Goal: Task Accomplishment & Management: Use online tool/utility

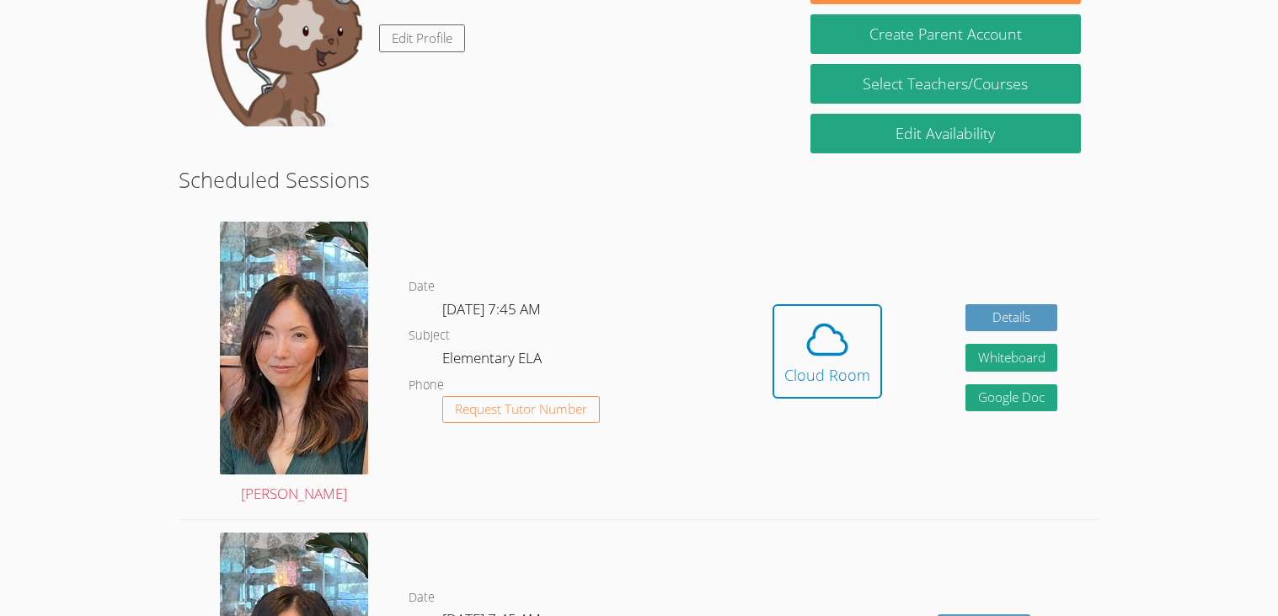
scroll to position [295, 0]
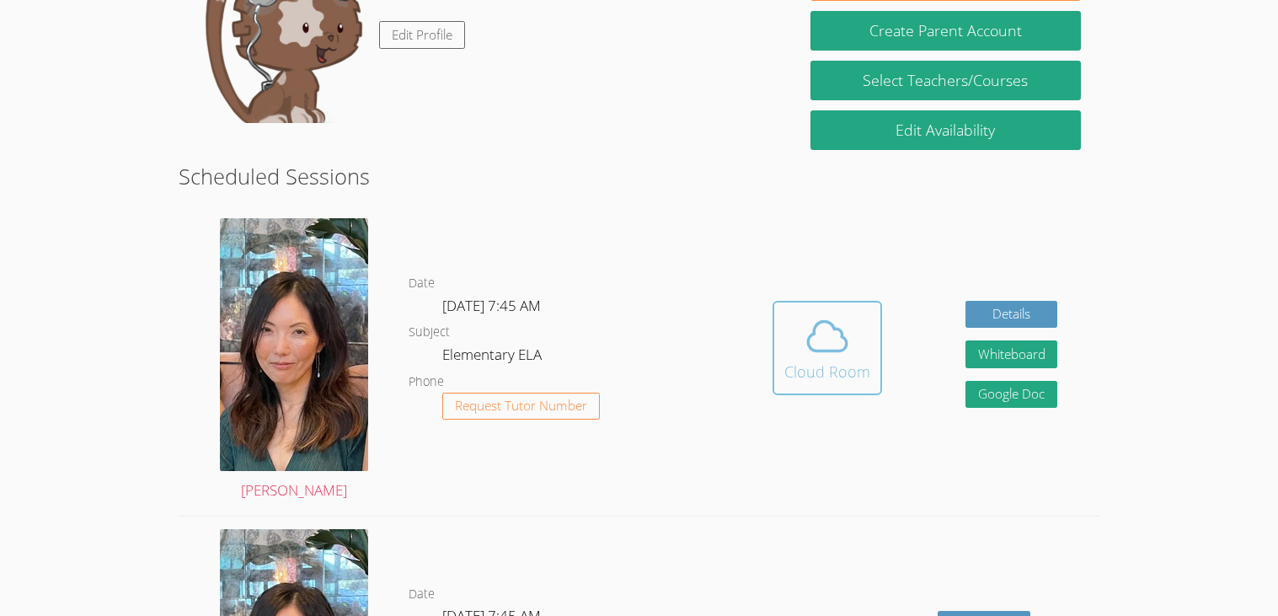
click at [807, 331] on icon at bounding box center [826, 335] width 47 height 47
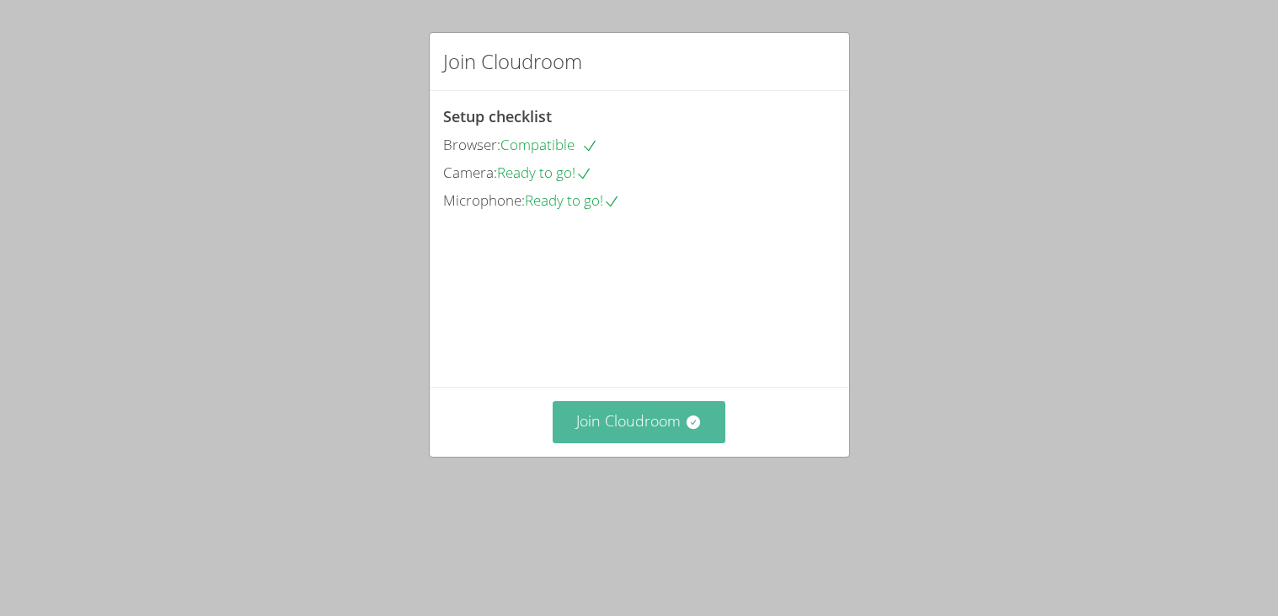
click at [653, 442] on button "Join Cloudroom" at bounding box center [639, 421] width 173 height 41
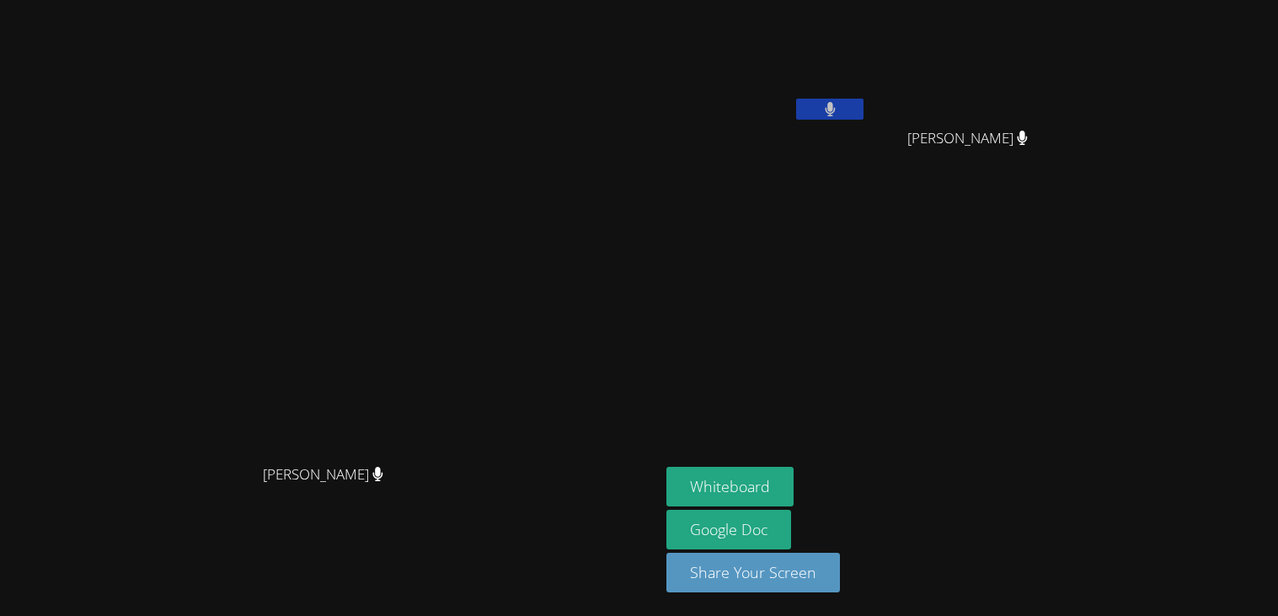
click at [836, 112] on icon at bounding box center [830, 109] width 11 height 14
click at [839, 112] on icon at bounding box center [830, 109] width 18 height 14
click at [835, 111] on icon at bounding box center [830, 109] width 10 height 14
click at [839, 105] on icon at bounding box center [830, 109] width 18 height 14
click at [836, 105] on icon at bounding box center [830, 109] width 11 height 14
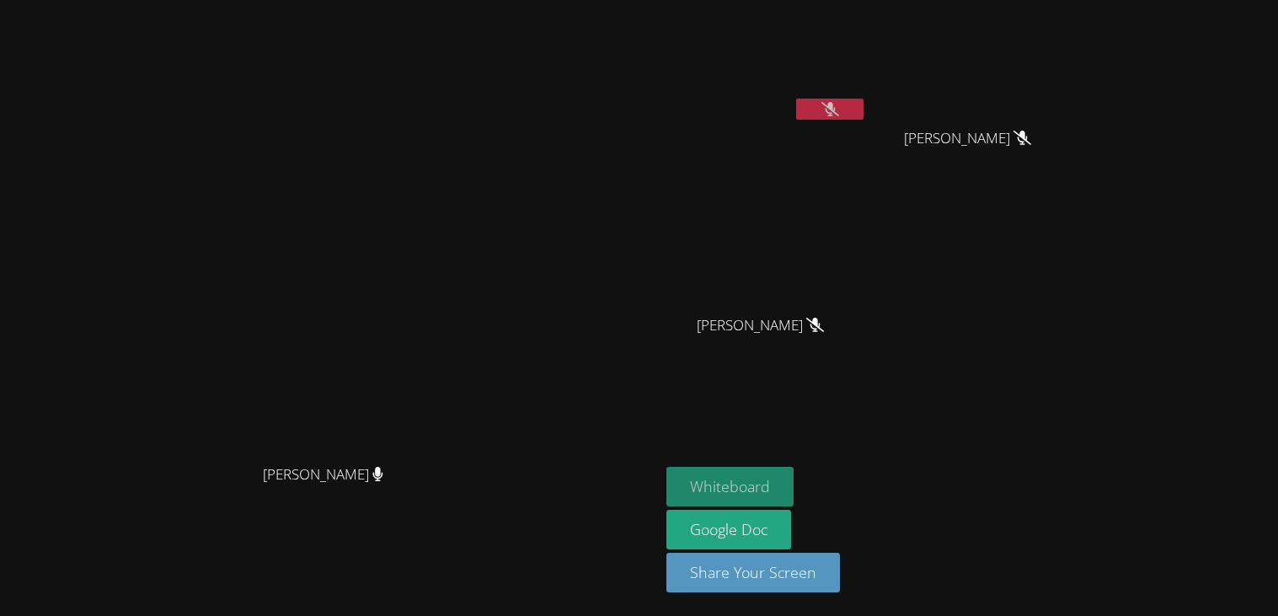
click at [793, 493] on button "Whiteboard" at bounding box center [729, 487] width 127 height 40
click at [863, 111] on button at bounding box center [829, 109] width 67 height 21
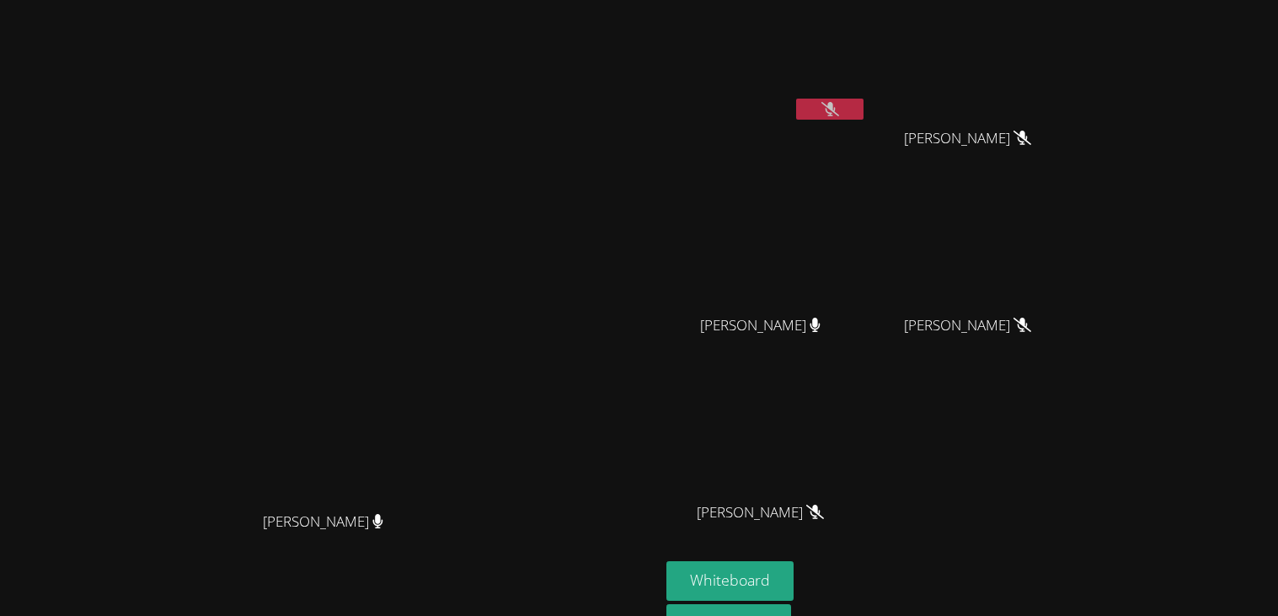
click at [863, 107] on button at bounding box center [829, 109] width 67 height 21
click at [863, 109] on button at bounding box center [829, 109] width 67 height 21
click at [839, 109] on icon at bounding box center [830, 109] width 18 height 14
click at [863, 115] on button at bounding box center [829, 109] width 67 height 21
click at [863, 100] on button at bounding box center [829, 109] width 67 height 21
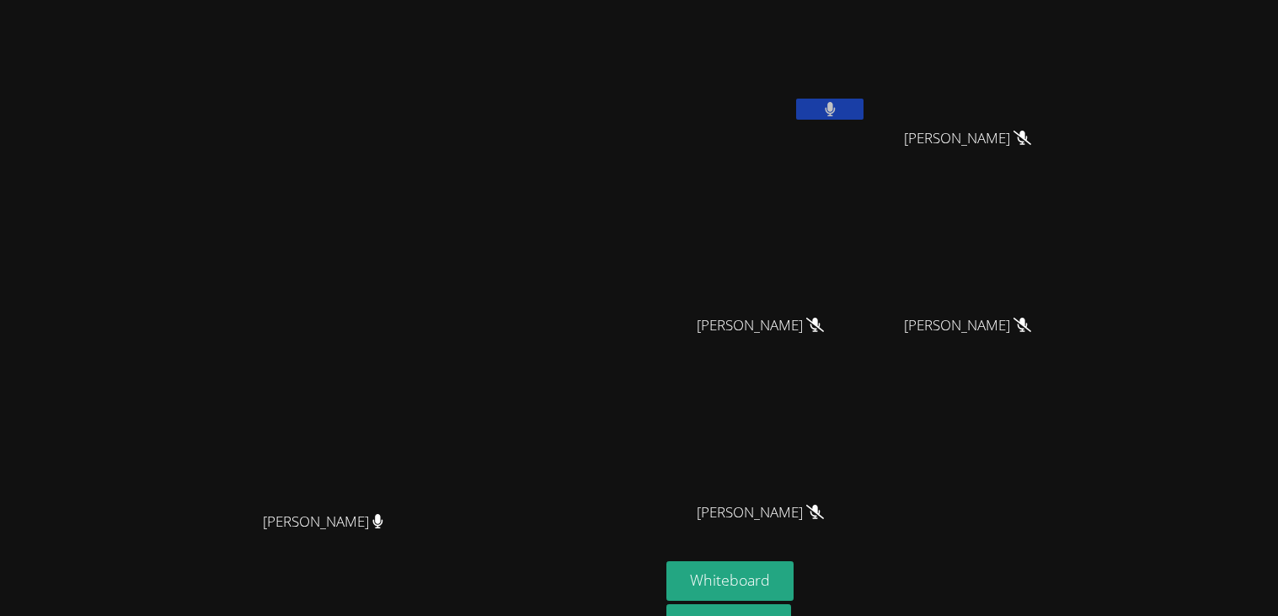
click at [863, 104] on button at bounding box center [829, 109] width 67 height 21
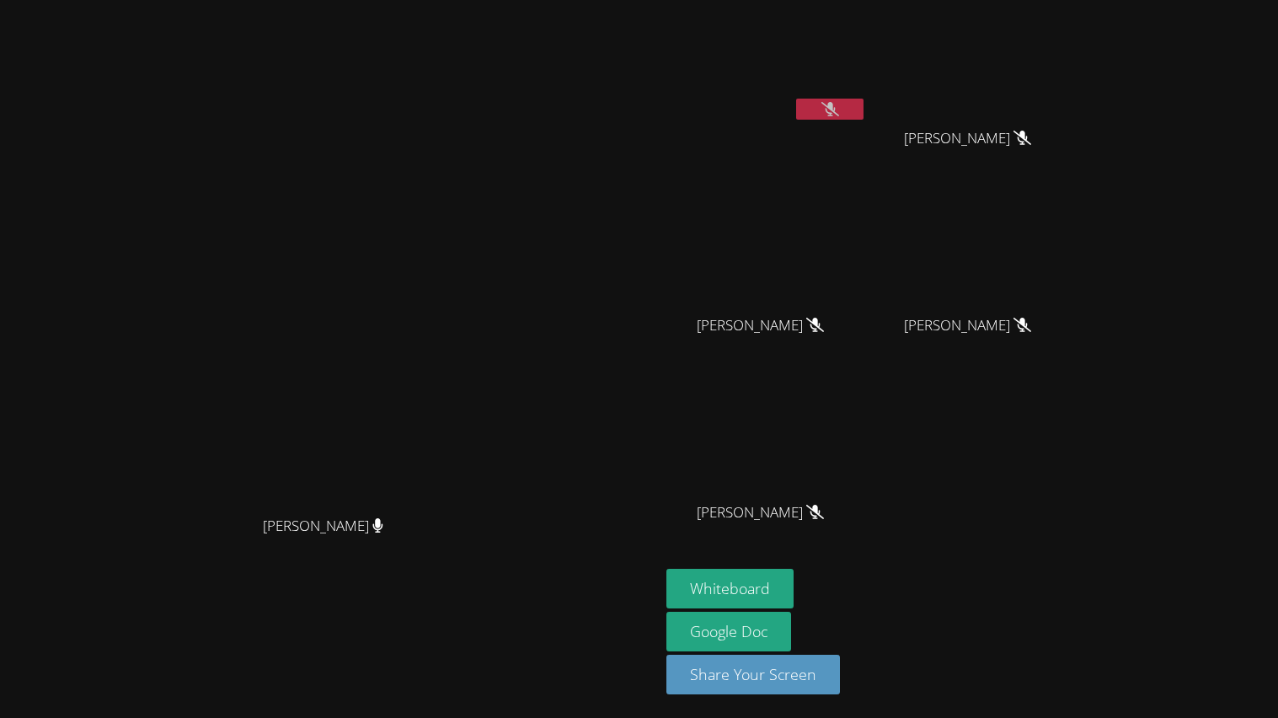
click at [863, 115] on button at bounding box center [829, 109] width 67 height 21
click at [863, 109] on button at bounding box center [829, 109] width 67 height 21
click at [839, 108] on icon at bounding box center [830, 109] width 18 height 14
click at [863, 108] on button at bounding box center [829, 109] width 67 height 21
click at [839, 108] on icon at bounding box center [830, 109] width 18 height 14
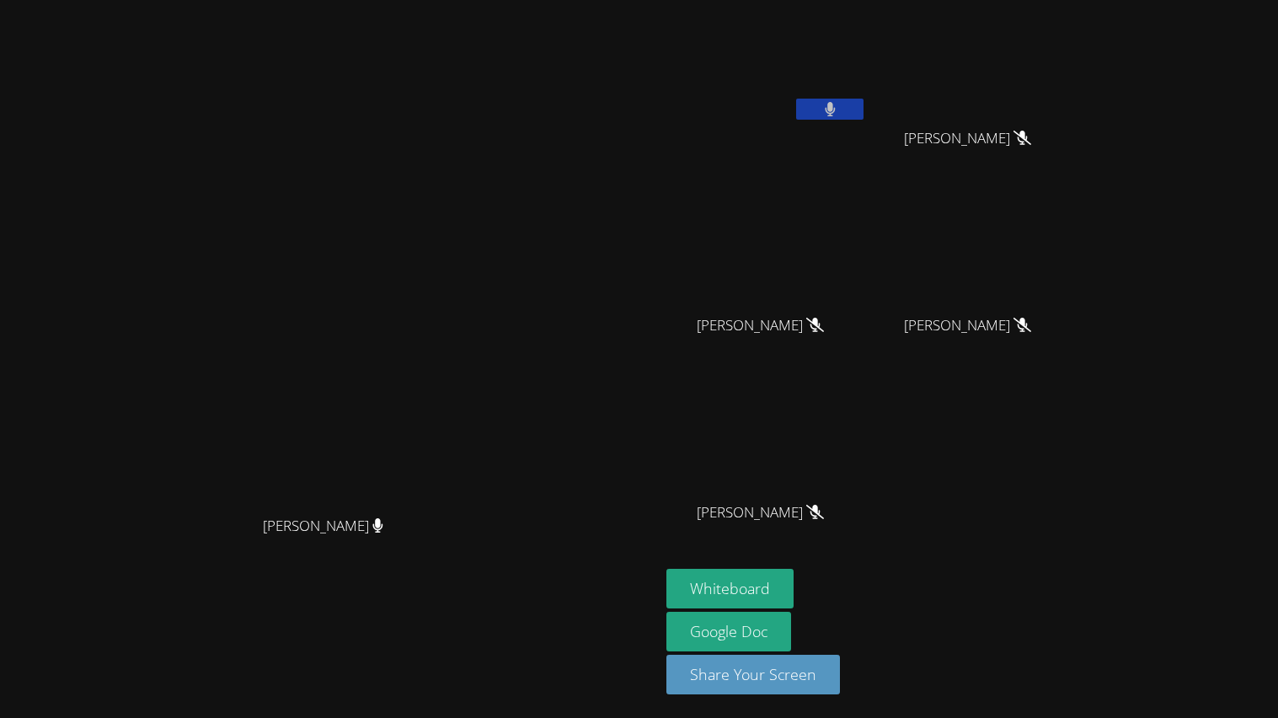
click at [863, 108] on button at bounding box center [829, 109] width 67 height 21
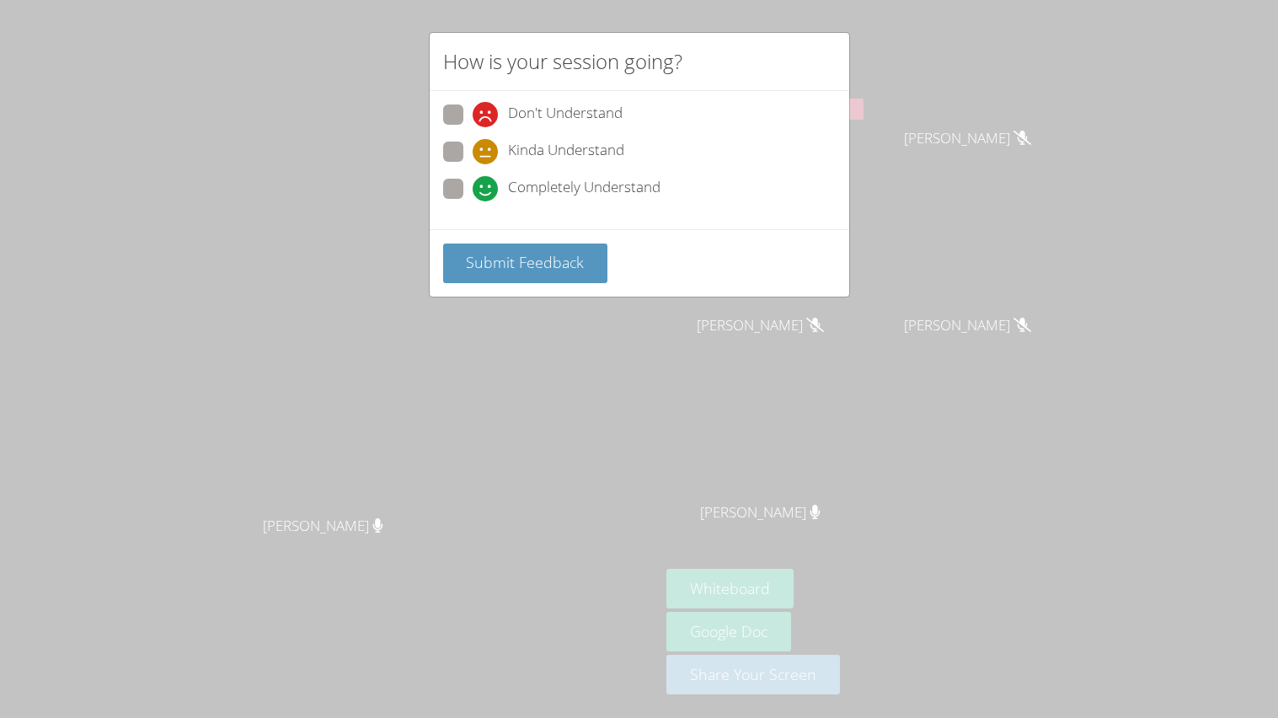
click at [470, 173] on div "Don't Understand Kinda Understand Completely Understand" at bounding box center [639, 156] width 392 height 104
click at [472, 201] on span at bounding box center [472, 201] width 0 height 0
click at [472, 183] on input "Completely Understand" at bounding box center [479, 186] width 14 height 14
radio input "true"
click at [507, 258] on span "Submit Feedback" at bounding box center [525, 262] width 118 height 20
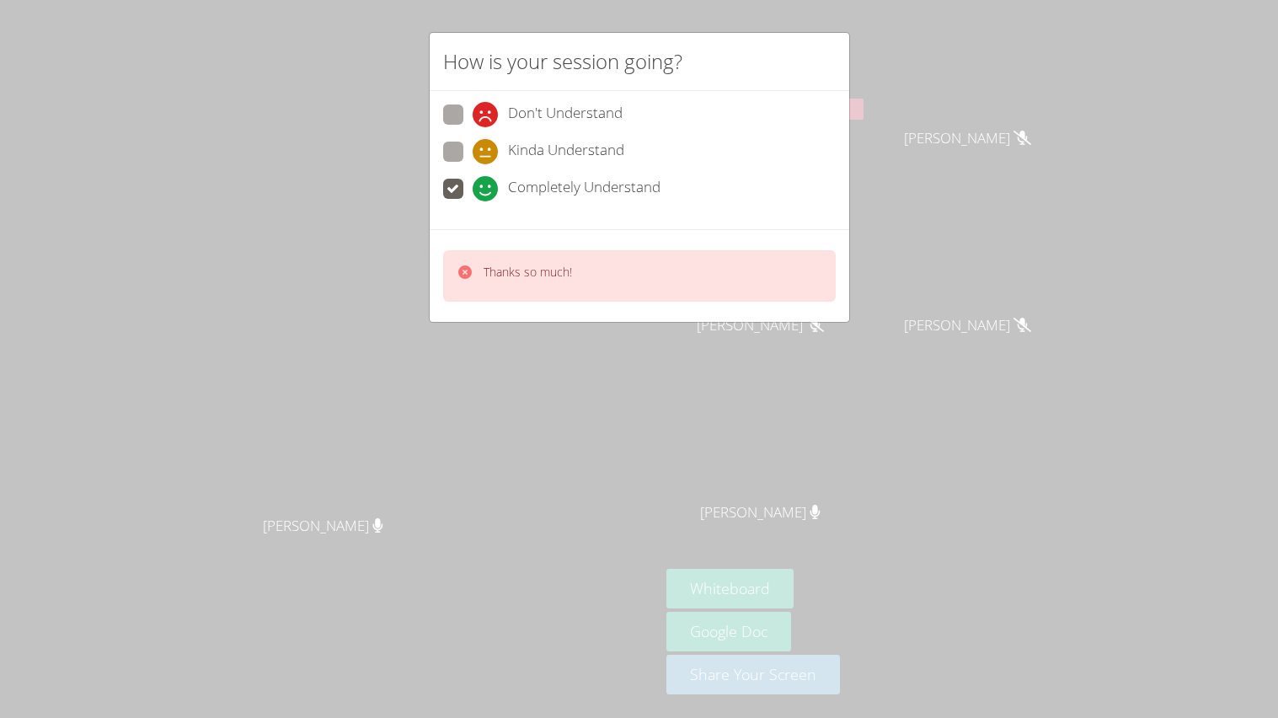
click at [989, 107] on div "How is your session going? Don't Understand Kinda Understand Completely Underst…" at bounding box center [639, 359] width 1278 height 718
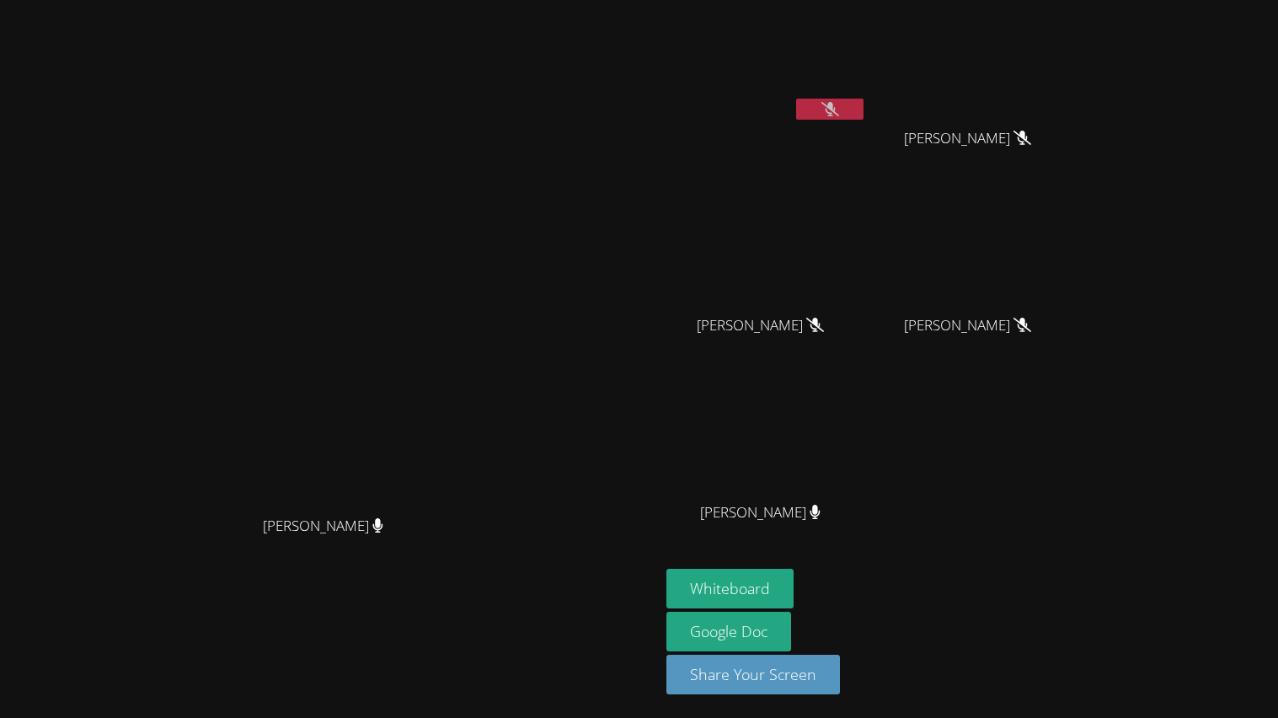
click at [839, 110] on icon at bounding box center [830, 109] width 18 height 14
click at [863, 116] on button at bounding box center [829, 109] width 67 height 21
